Goal: Task Accomplishment & Management: Manage account settings

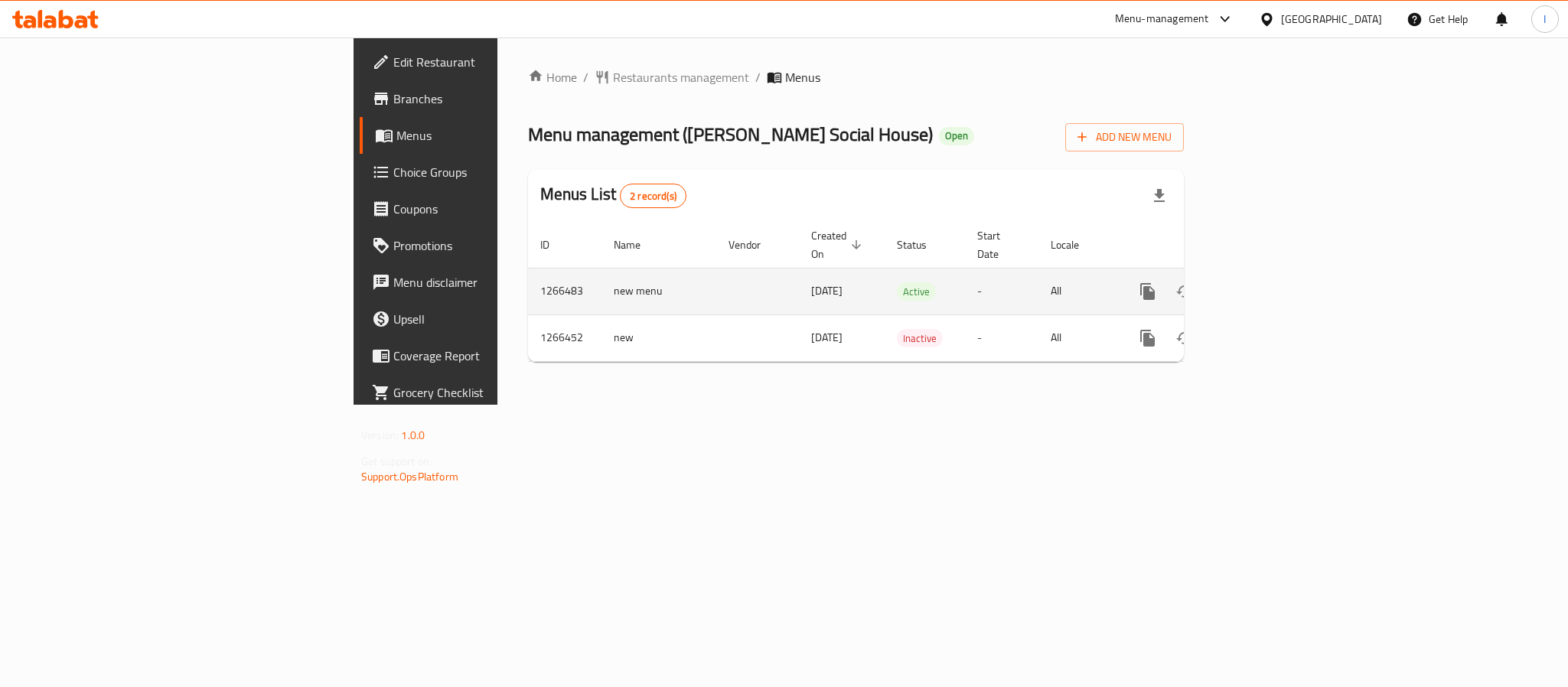
click at [1268, 282] on icon "enhanced table" at bounding box center [1258, 291] width 18 height 18
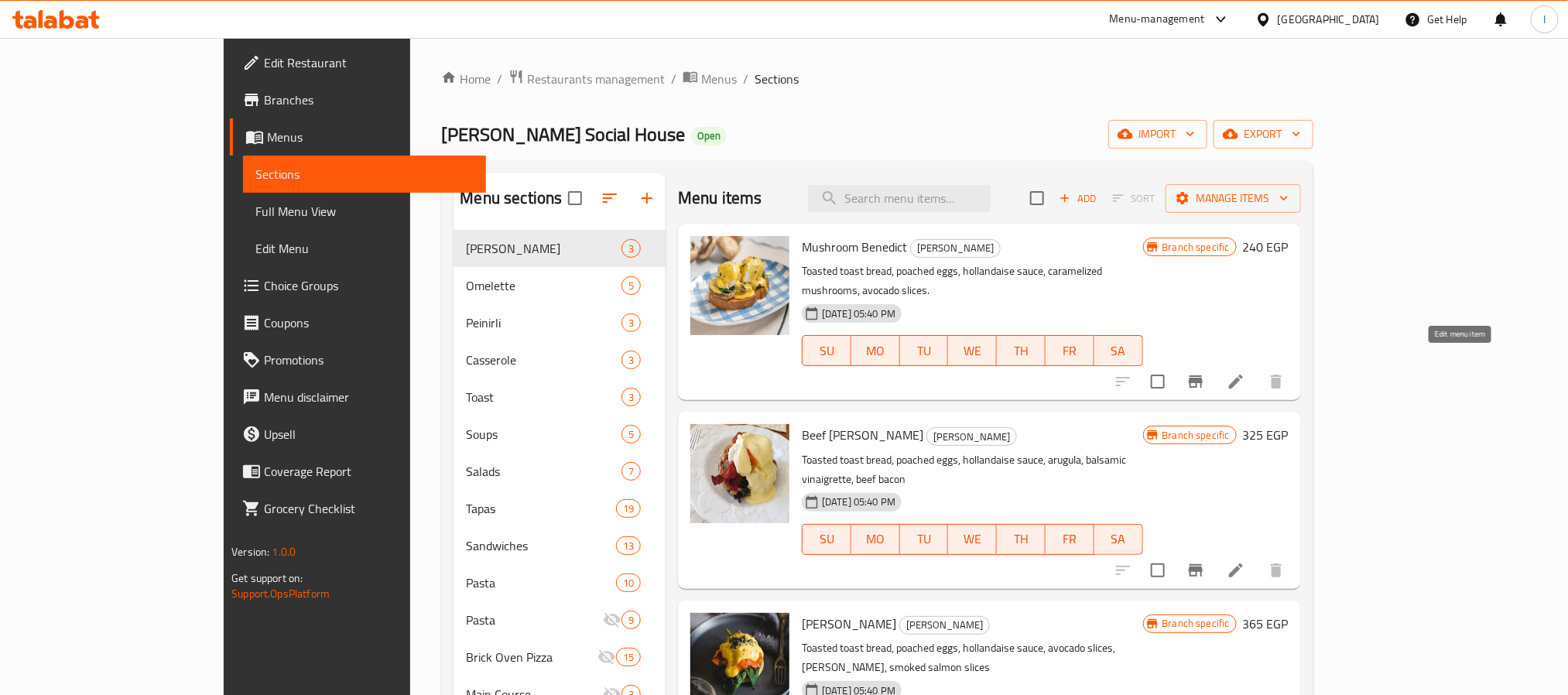
click at [1245, 372] on icon at bounding box center [1236, 381] width 18 height 18
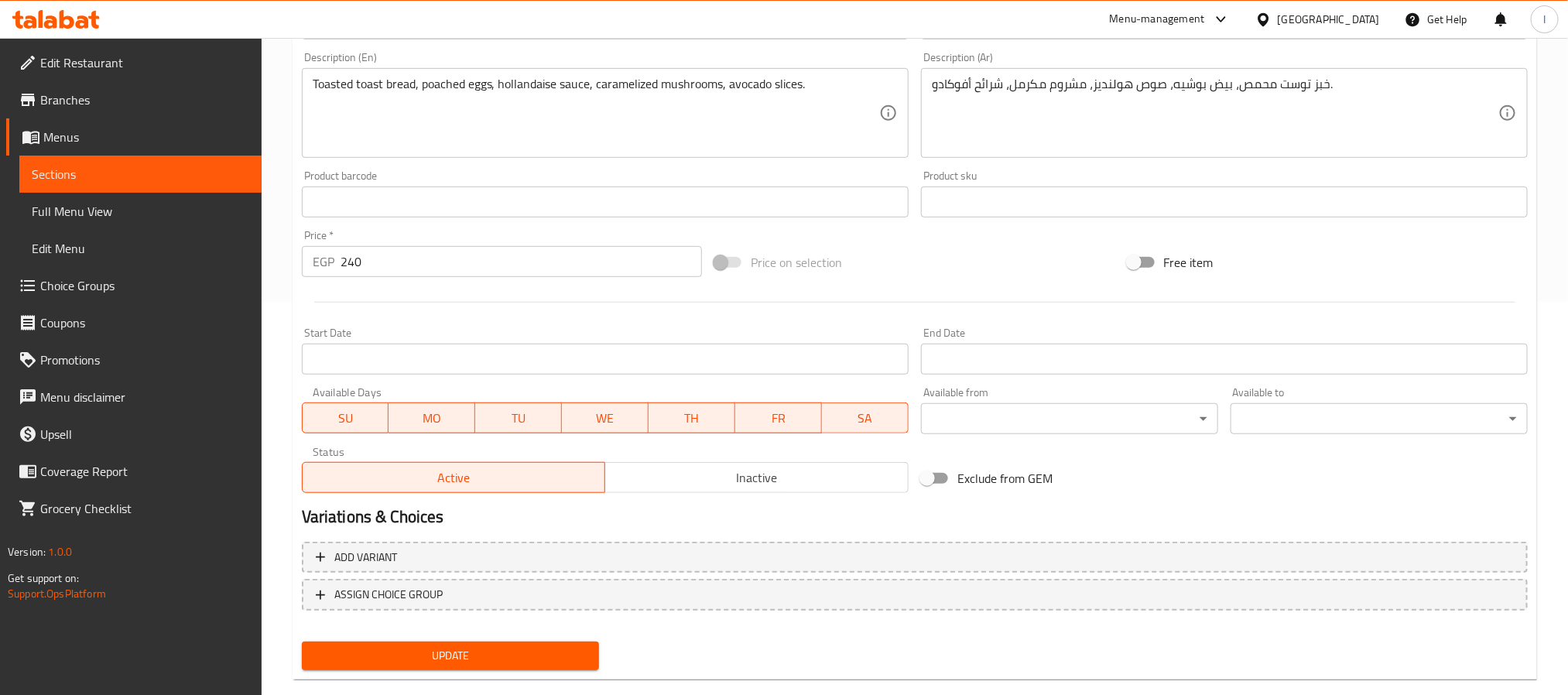
scroll to position [419, 0]
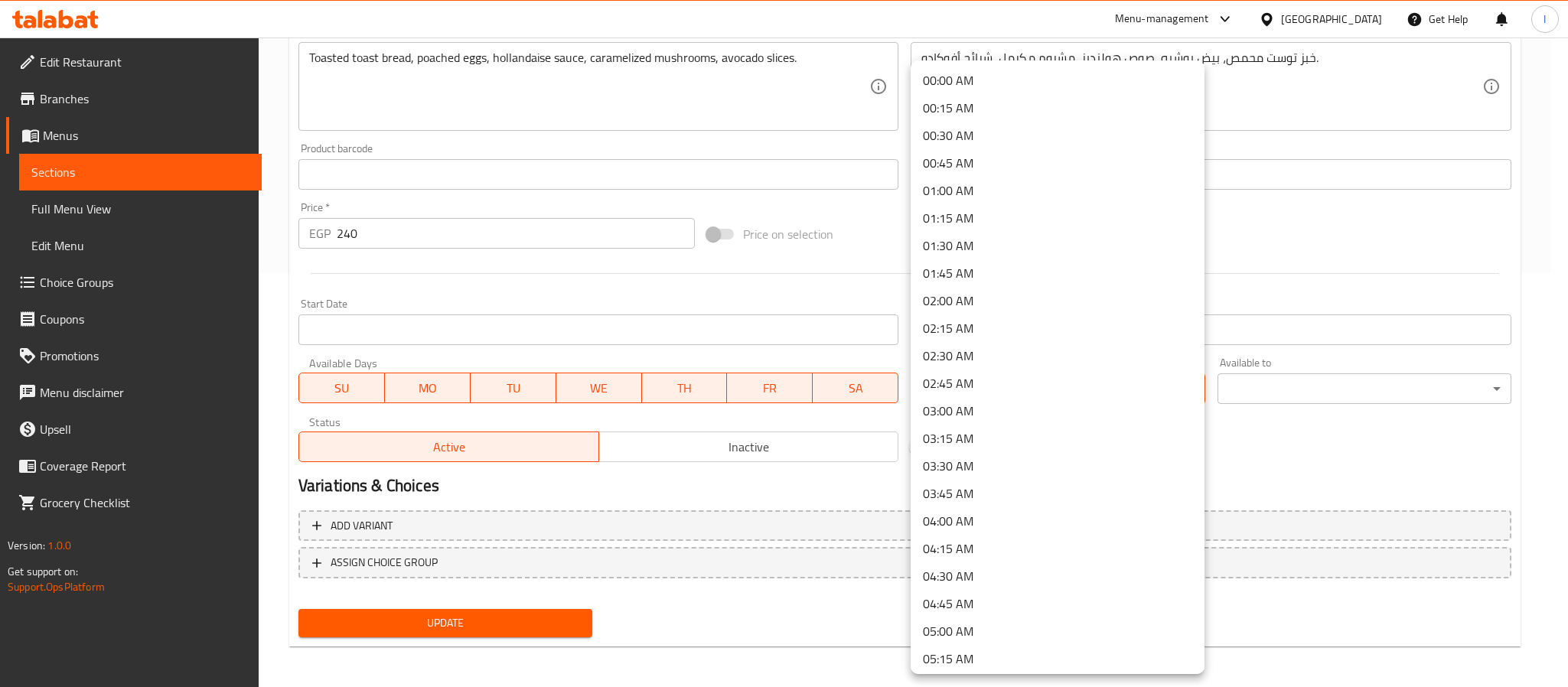
click at [1245, 416] on div at bounding box center [784, 343] width 1568 height 687
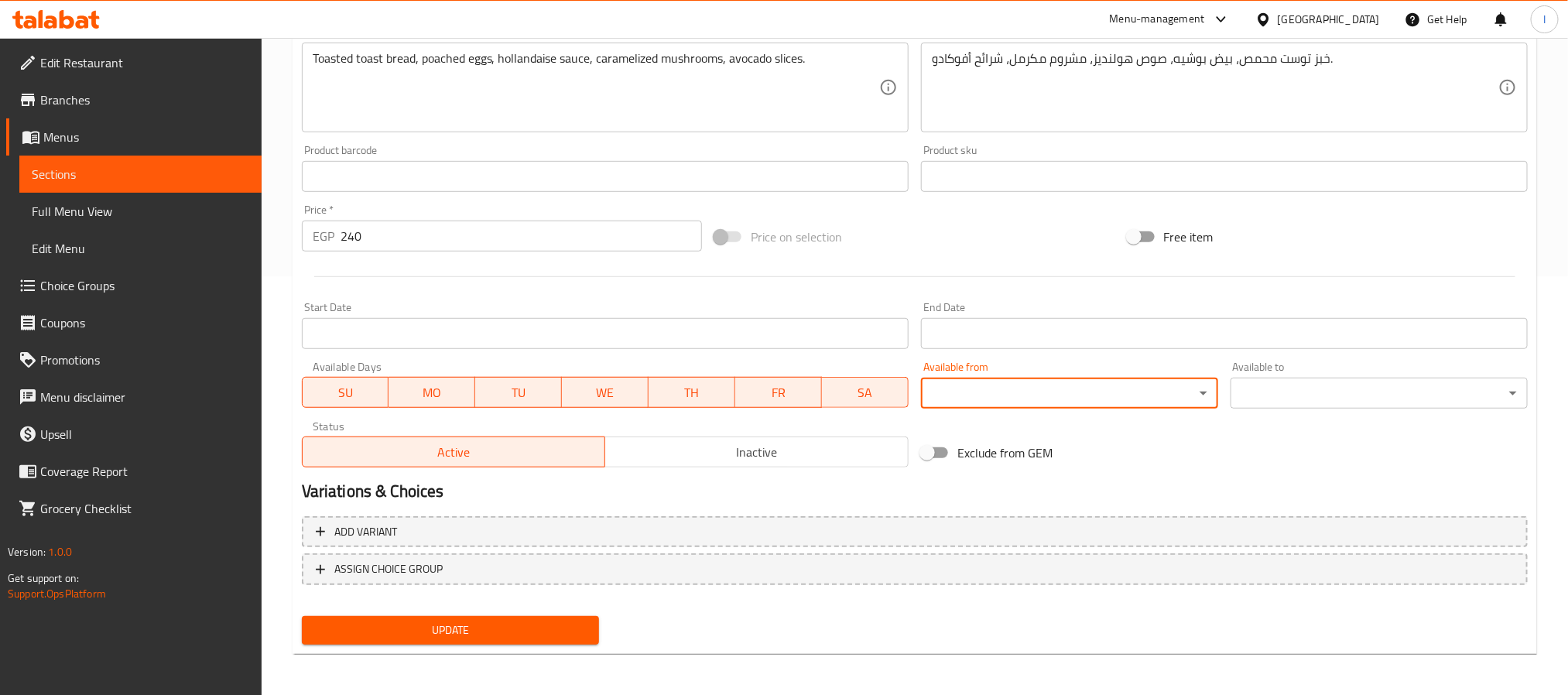
click at [1182, 485] on h2 "Variations & Choices" at bounding box center [915, 492] width 1226 height 23
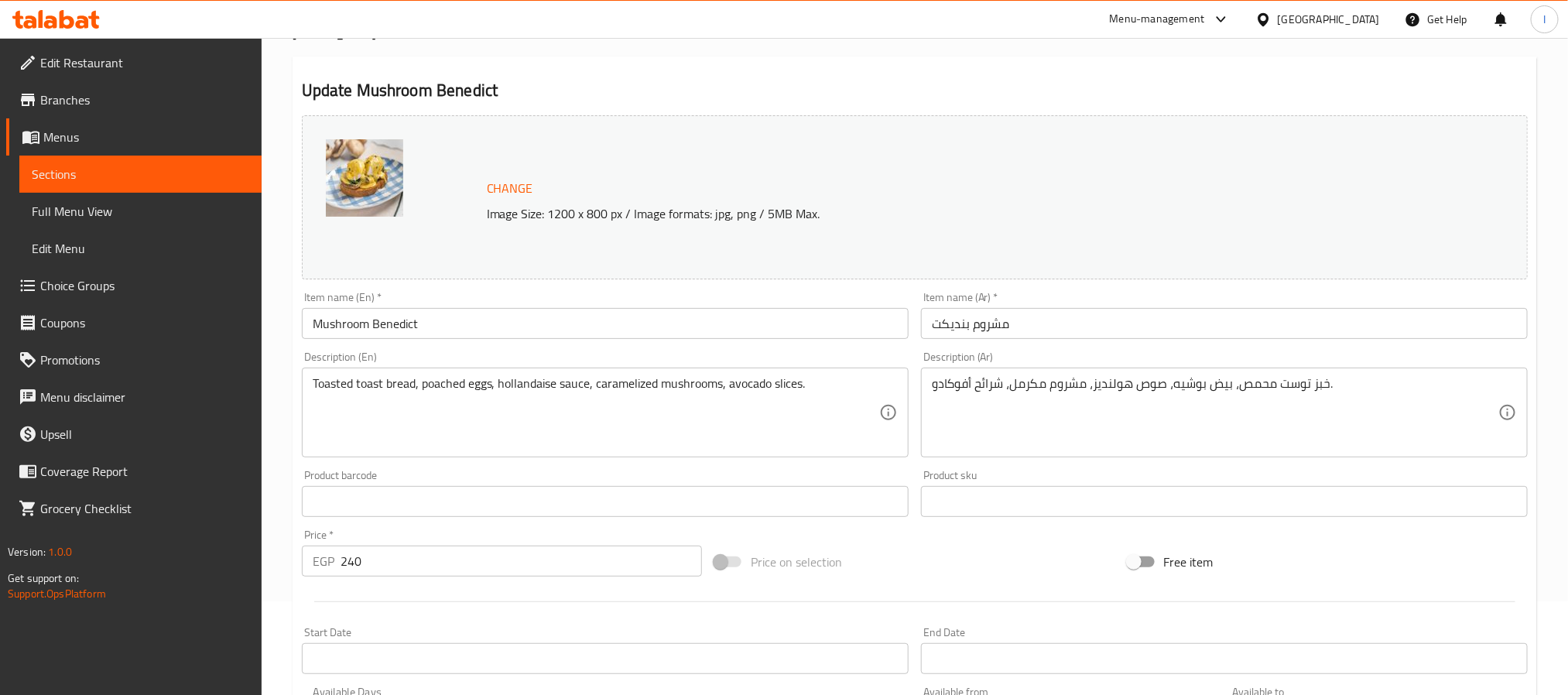
scroll to position [0, 0]
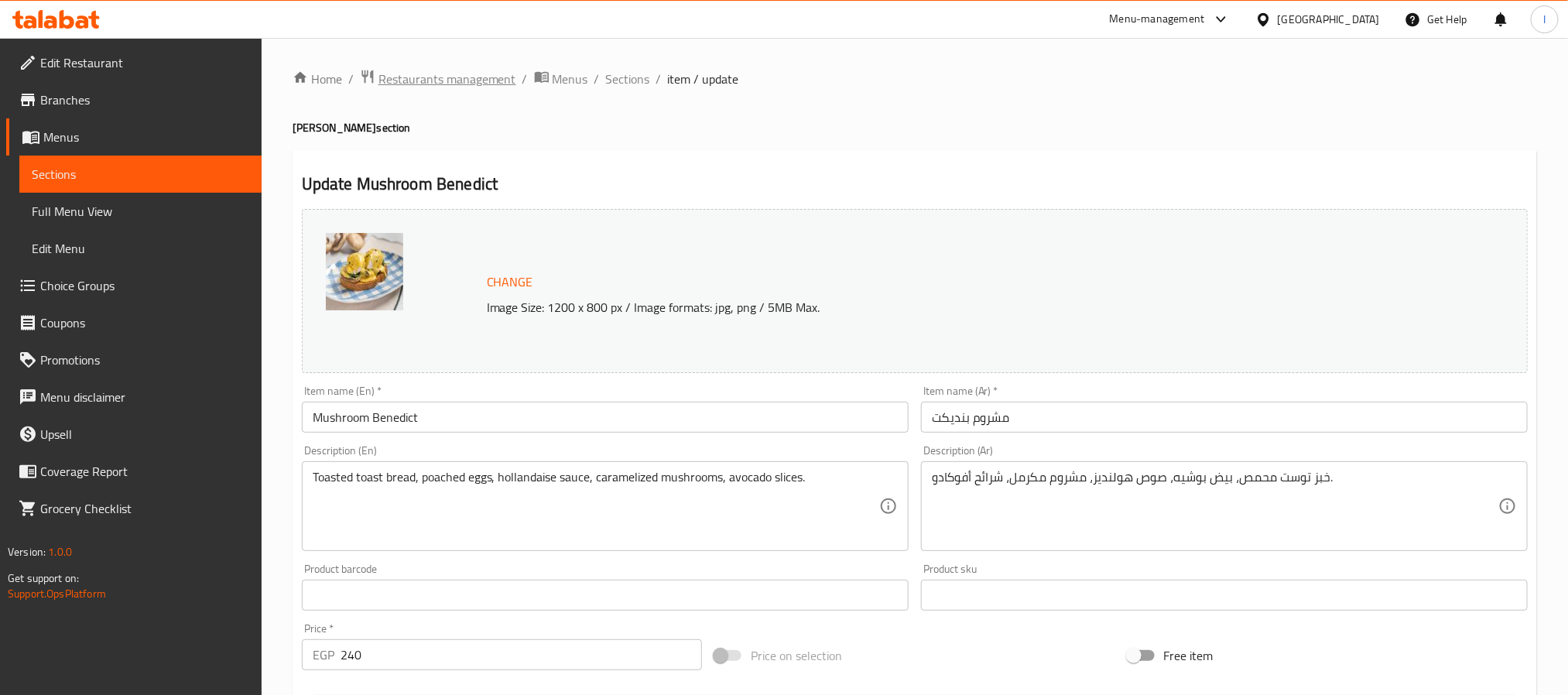
click at [414, 84] on span "Restaurants management" at bounding box center [447, 79] width 138 height 18
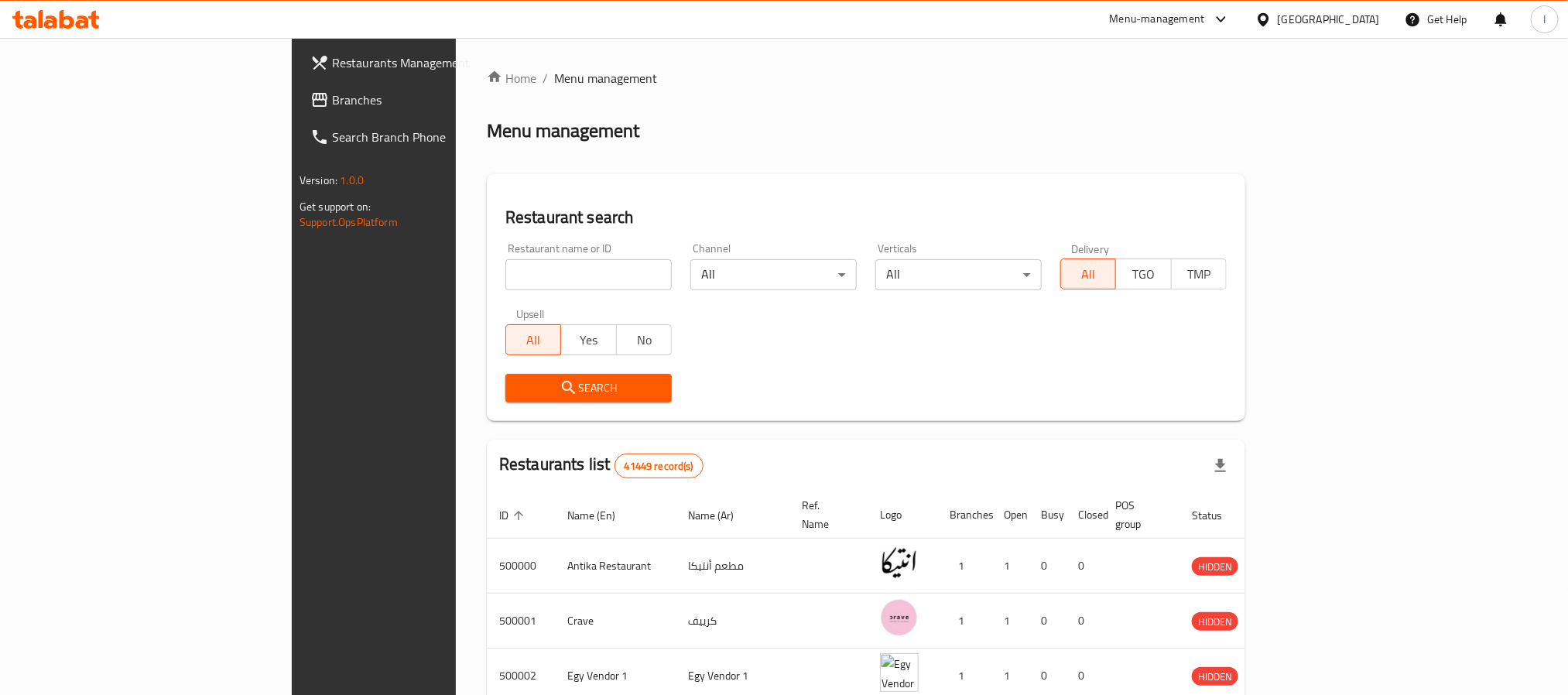
drag, startPoint x: 129, startPoint y: 103, endPoint x: 167, endPoint y: 84, distance: 42.5
click at [332, 103] on span "Branches" at bounding box center [437, 100] width 209 height 18
